Goal: Task Accomplishment & Management: Manage account settings

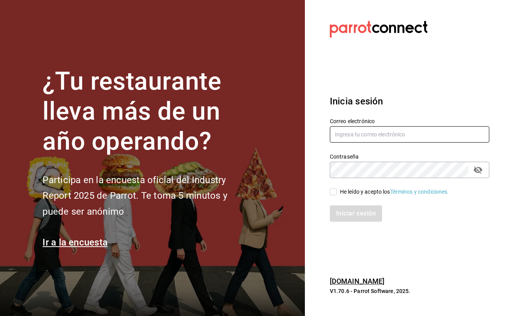
click at [421, 130] on input "text" at bounding box center [409, 134] width 159 height 16
type input "multiuser@pickup.com"
click at [337, 191] on span "He leído y acepto los Términos y condiciones." at bounding box center [393, 192] width 112 height 8
click at [337, 191] on input "He leído y acepto los Términos y condiciones." at bounding box center [333, 191] width 7 height 7
checkbox input "true"
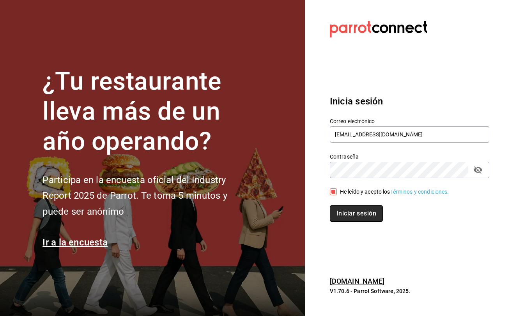
click at [344, 212] on button "Iniciar sesión" at bounding box center [356, 213] width 53 height 16
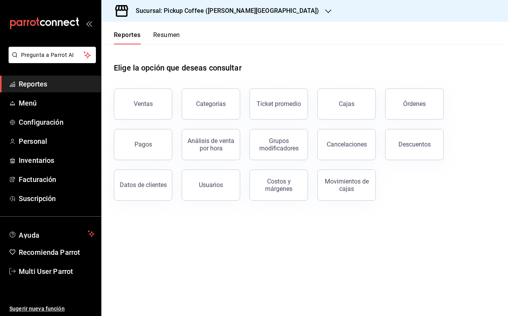
click at [265, 12] on div "Sucursal: Pickup Coffee ([PERSON_NAME][GEOGRAPHIC_DATA])" at bounding box center [304, 11] width 407 height 22
click at [262, 12] on div "Sucursal: Pickup Coffee (Quintana Roo)" at bounding box center [221, 11] width 227 height 22
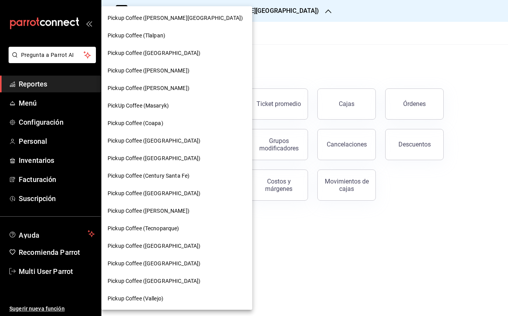
scroll to position [19, 0]
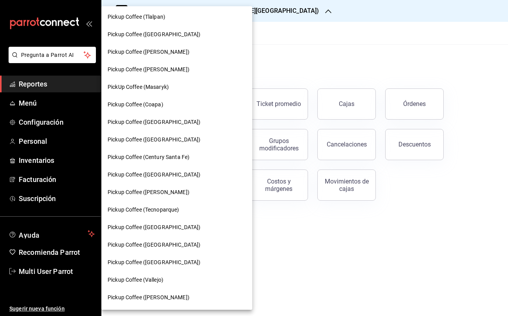
click at [179, 264] on span "Pickup Coffee (Plaza Oriente)" at bounding box center [154, 263] width 93 height 8
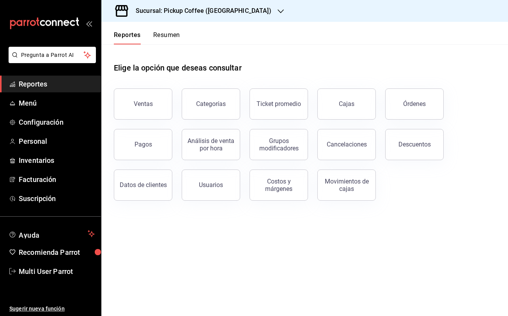
click at [164, 36] on button "Resumen" at bounding box center [166, 37] width 27 height 13
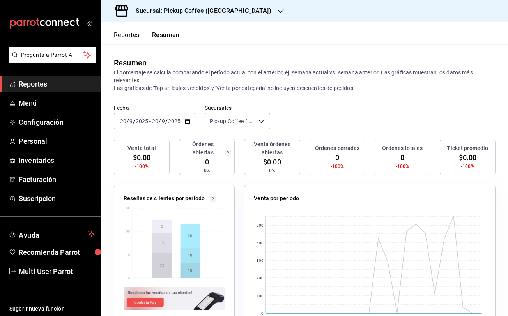
click at [186, 121] on \(Stroke\) "button" at bounding box center [187, 120] width 4 height 0
click at [49, 136] on span "Personal" at bounding box center [57, 141] width 76 height 11
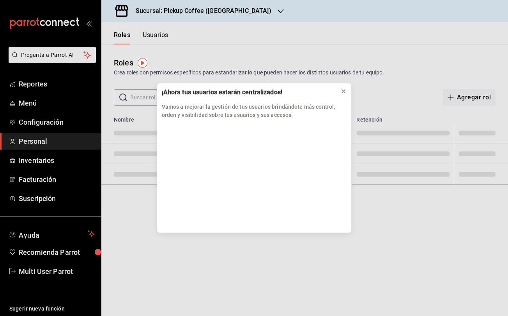
click at [339, 91] on button at bounding box center [343, 91] width 12 height 12
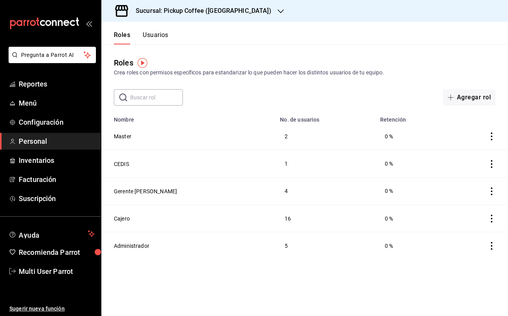
click at [157, 36] on button "Usuarios" at bounding box center [156, 37] width 26 height 13
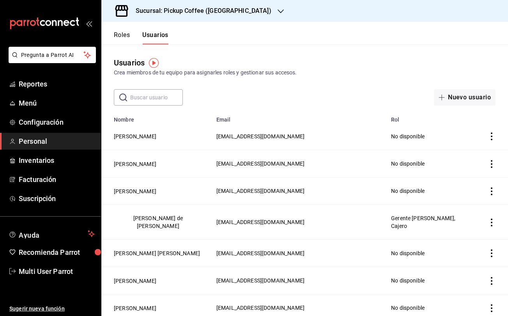
click at [156, 101] on input "text" at bounding box center [156, 98] width 53 height 16
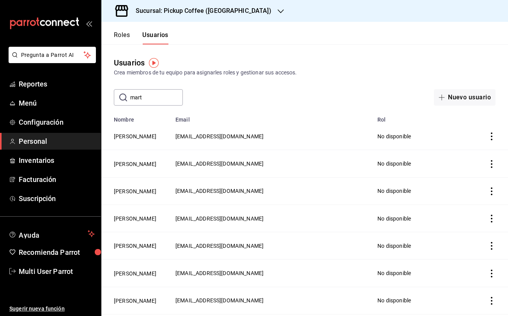
type input "martha"
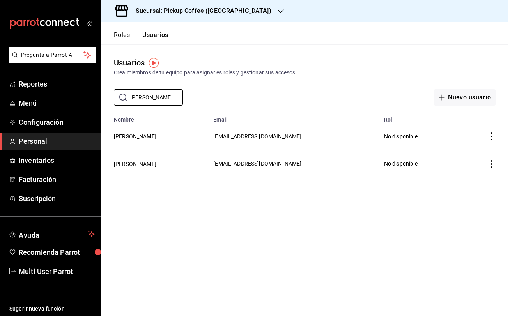
click at [488, 138] on icon "actions" at bounding box center [492, 137] width 8 height 8
click at [422, 167] on div at bounding box center [254, 158] width 508 height 316
click at [152, 133] on button "Martha Cruz Ramirez" at bounding box center [135, 137] width 43 height 8
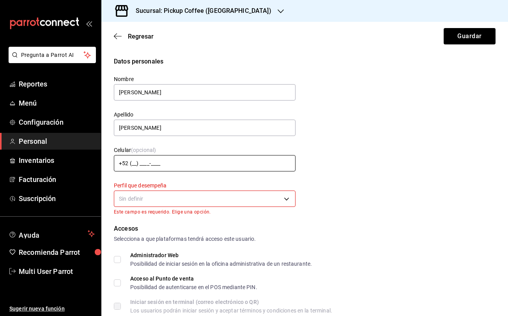
click at [136, 164] on input "+52 (__) ____-____" at bounding box center [205, 163] width 182 height 16
type input "+52 (55) 8601-9812"
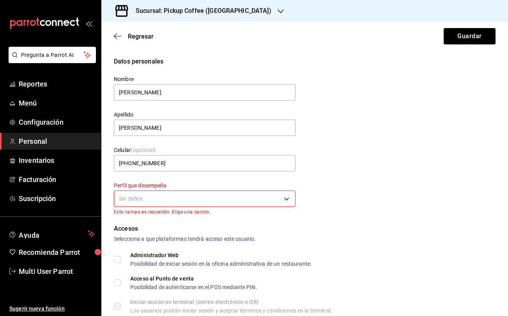
click at [157, 199] on body "Pregunta a Parrot AI Reportes Menú Configuración Personal Inventarios Facturaci…" at bounding box center [254, 158] width 508 height 316
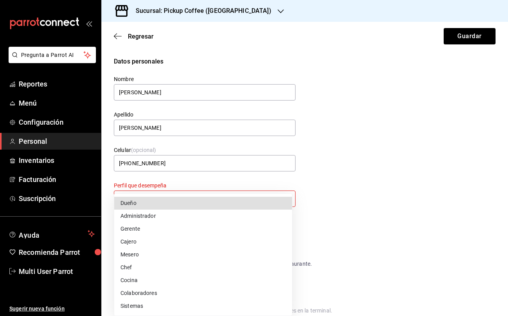
click at [154, 244] on li "Cajero" at bounding box center [203, 242] width 178 height 13
type input "CASHIER"
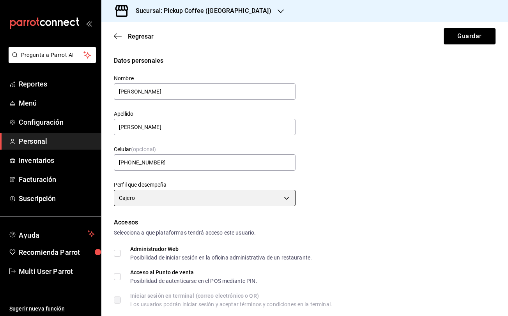
scroll to position [2, 0]
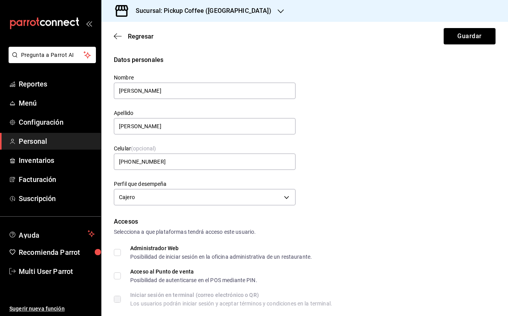
click at [120, 275] on input "Acceso al Punto de venta Posibilidad de autenticarse en el POS mediante PIN." at bounding box center [117, 276] width 7 height 7
checkbox input "true"
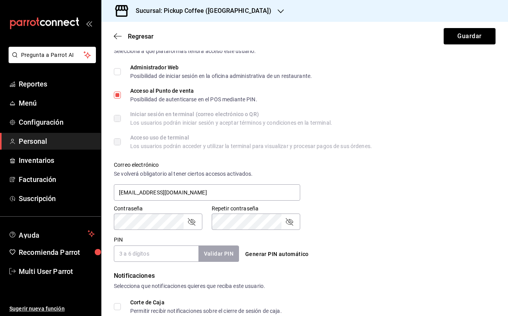
click at [156, 258] on input "PIN" at bounding box center [156, 254] width 85 height 16
click at [318, 151] on div "Accesos Selecciona a que plataformas tendrá acceso este usuario. Administrador …" at bounding box center [305, 149] width 382 height 226
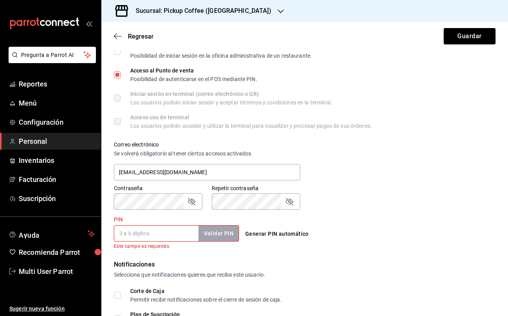
scroll to position [203, 0]
click at [158, 228] on input "PIN" at bounding box center [156, 233] width 85 height 16
type input "9812"
click at [412, 231] on div "PIN 9812 Validar PIN ​ Este campo es requerido. Generar PIN automático" at bounding box center [303, 232] width 385 height 38
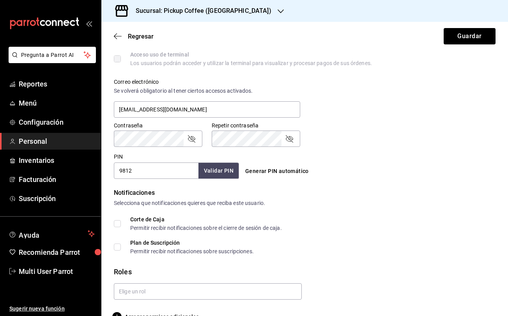
scroll to position [266, 0]
click at [164, 291] on input "text" at bounding box center [208, 291] width 188 height 16
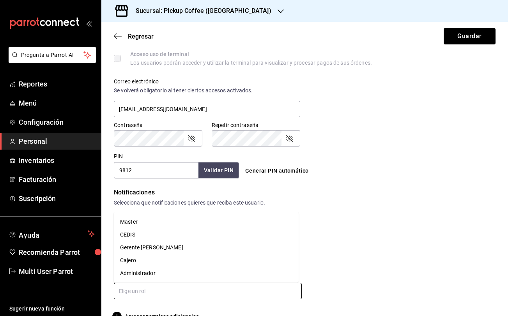
click at [156, 256] on li "Cajero" at bounding box center [206, 260] width 185 height 13
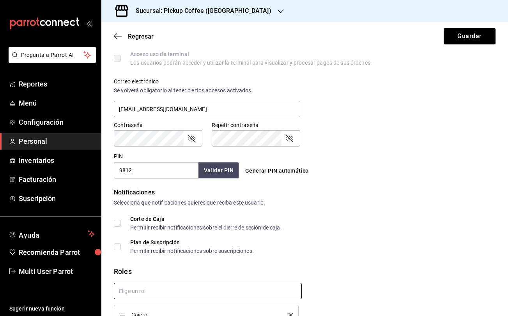
scroll to position [309, 0]
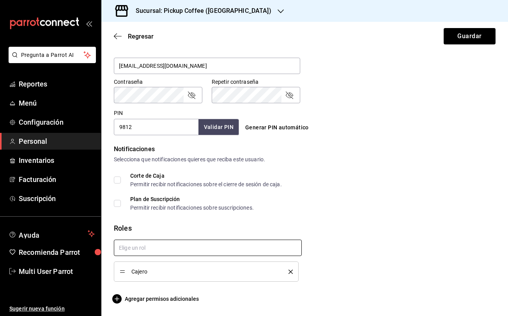
click at [200, 253] on input "text" at bounding box center [208, 248] width 188 height 16
click at [173, 289] on li "Gerente de Tienda" at bounding box center [206, 291] width 185 height 13
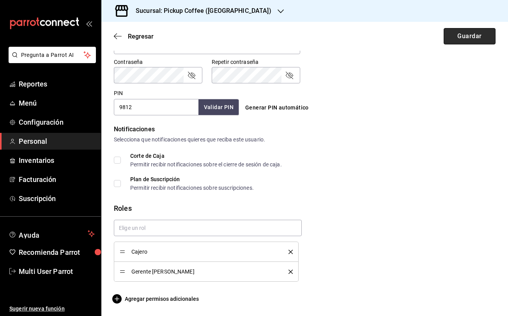
click at [473, 31] on button "Guardar" at bounding box center [470, 36] width 52 height 16
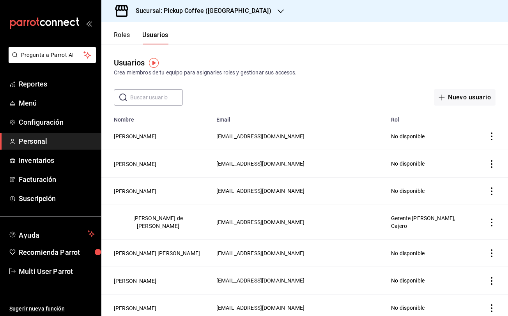
click at [172, 97] on input "text" at bounding box center [156, 98] width 53 height 16
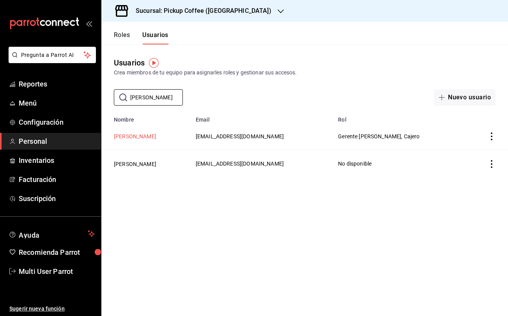
type input "martha"
click at [125, 136] on button "Martha Cruz Ramirez" at bounding box center [135, 137] width 43 height 8
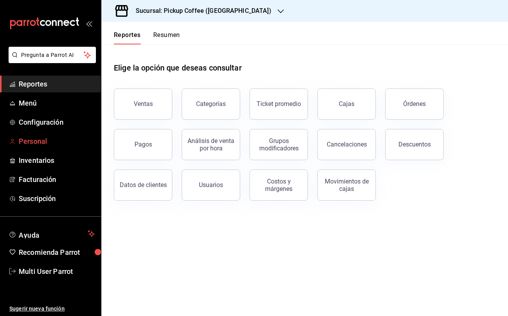
click at [54, 147] on link "Personal" at bounding box center [50, 141] width 101 height 17
